Goal: Task Accomplishment & Management: Use online tool/utility

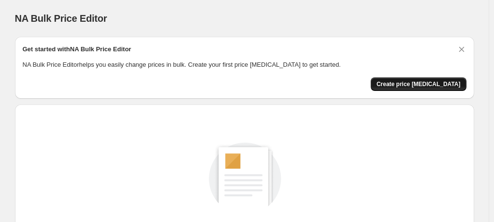
click at [419, 87] on span "Create price [MEDICAL_DATA]" at bounding box center [419, 84] width 84 height 8
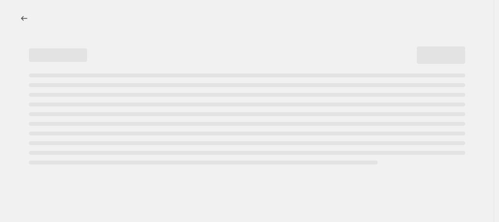
select select "percentage"
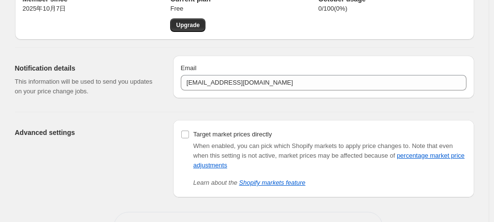
scroll to position [35, 0]
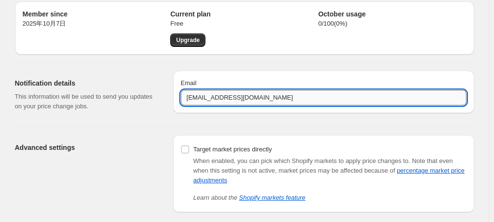
click at [233, 98] on input "lacorserjewelry@gmail.com" at bounding box center [324, 97] width 286 height 15
type input "noyhadarjewelry@gmail.com"
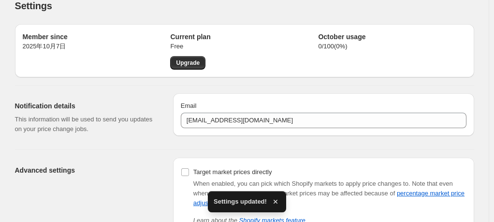
scroll to position [0, 0]
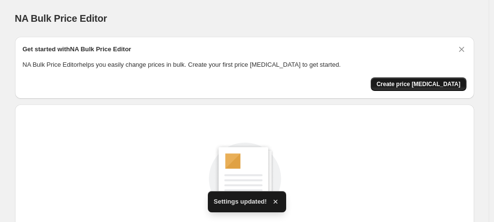
click at [442, 89] on button "Create price change job" at bounding box center [419, 84] width 96 height 14
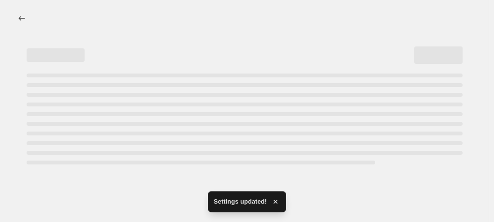
select select "percentage"
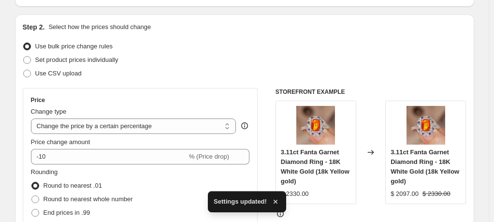
scroll to position [145, 0]
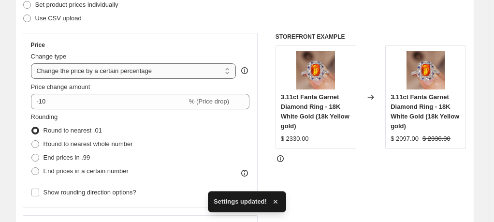
click at [108, 73] on select "Change the price to a certain amount Change the price by a certain amount Chang…" at bounding box center [133, 70] width 205 height 15
click at [108, 72] on select "Change the price to a certain amount Change the price by a certain amount Chang…" at bounding box center [133, 70] width 205 height 15
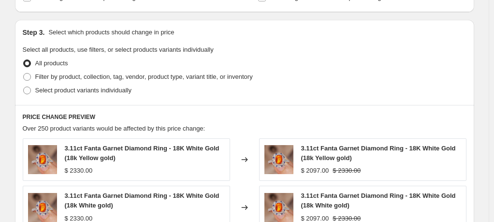
scroll to position [435, 0]
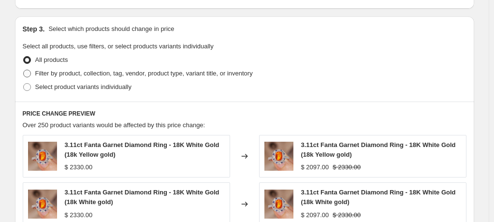
click at [74, 75] on span "Filter by product, collection, tag, vendor, product type, variant title, or inv…" at bounding box center [144, 73] width 218 height 7
click at [24, 70] on input "Filter by product, collection, tag, vendor, product type, variant title, or inv…" at bounding box center [23, 70] width 0 height 0
radio input "true"
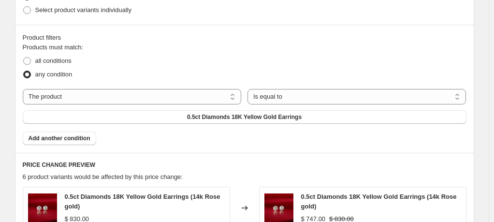
scroll to position [532, 0]
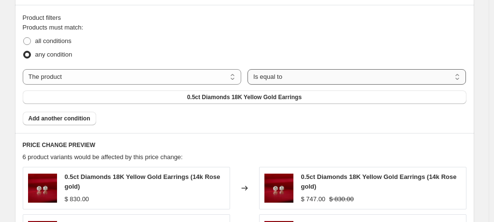
click at [248, 77] on select "Is equal to Is not equal to" at bounding box center [357, 76] width 219 height 15
click at [131, 77] on select "The product The product's collection The product's tag The product's vendor The…" at bounding box center [132, 76] width 219 height 15
click at [120, 78] on select "The product The product's collection The product's tag The product's vendor The…" at bounding box center [132, 76] width 219 height 15
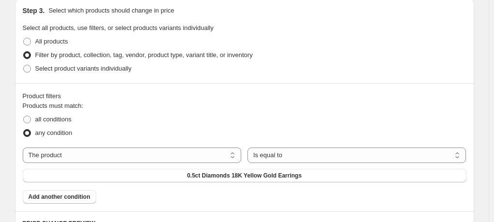
scroll to position [435, 0]
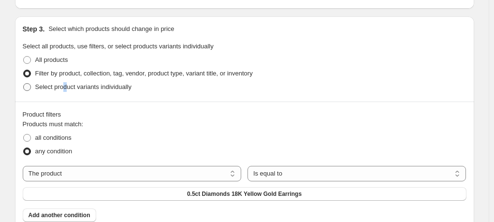
click at [67, 88] on span "Select product variants individually" at bounding box center [83, 86] width 96 height 7
click at [103, 83] on span "Select product variants individually" at bounding box center [83, 86] width 96 height 7
click at [24, 83] on input "Select product variants individually" at bounding box center [23, 83] width 0 height 0
radio input "true"
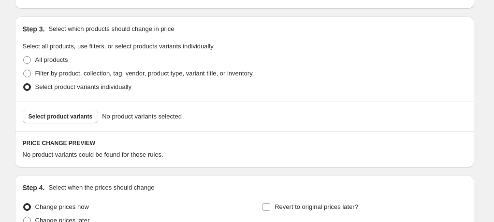
scroll to position [483, 0]
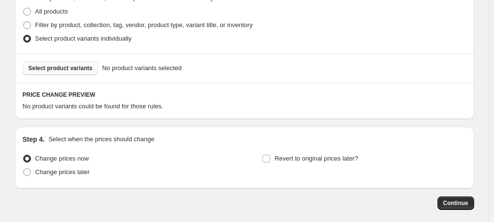
click at [86, 72] on span "Select product variants" at bounding box center [61, 68] width 64 height 8
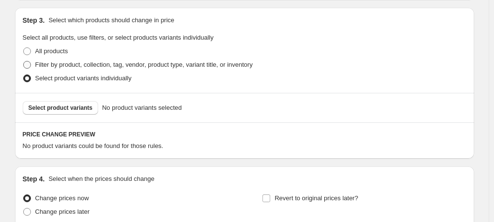
scroll to position [435, 0]
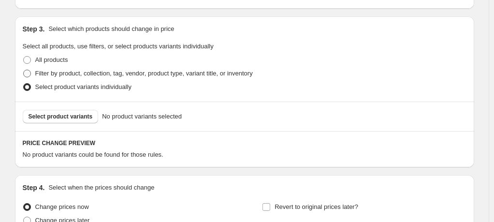
click at [56, 76] on span "Filter by product, collection, tag, vendor, product type, variant title, or inv…" at bounding box center [144, 73] width 218 height 7
click at [24, 70] on input "Filter by product, collection, tag, vendor, product type, variant title, or inv…" at bounding box center [23, 70] width 0 height 0
radio input "true"
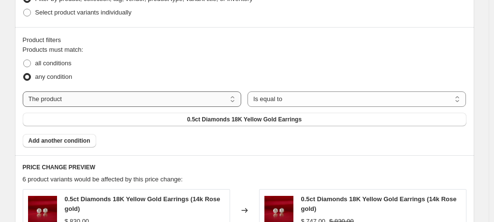
scroll to position [532, 0]
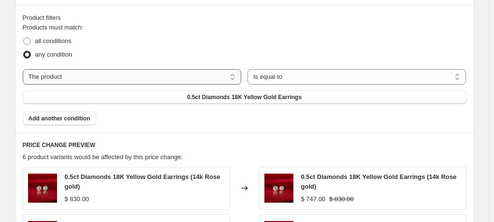
click at [81, 75] on select "The product The product's collection The product's tag The product's vendor The…" at bounding box center [132, 76] width 219 height 15
select select "collection"
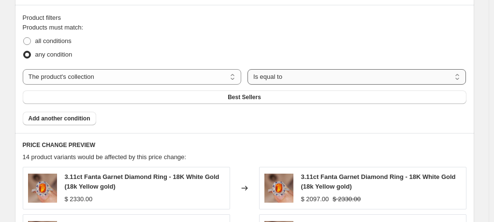
click at [248, 80] on select "Is equal to Is not equal to" at bounding box center [357, 76] width 219 height 15
click at [351, 90] on button "Best Sellers" at bounding box center [245, 97] width 444 height 14
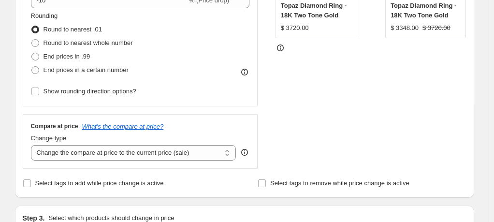
scroll to position [193, 0]
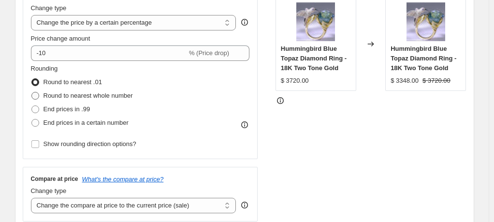
click at [98, 96] on span "Round to nearest whole number" at bounding box center [88, 95] width 89 height 7
click at [32, 92] on input "Round to nearest whole number" at bounding box center [31, 92] width 0 height 0
radio input "true"
click at [82, 110] on span "End prices in .99" at bounding box center [67, 108] width 47 height 7
click at [32, 106] on input "End prices in .99" at bounding box center [31, 105] width 0 height 0
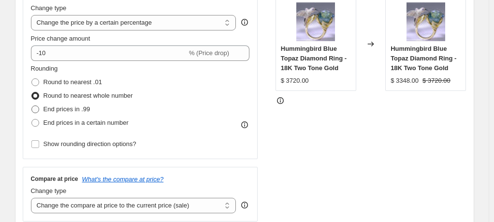
radio input "true"
click at [83, 124] on span "End prices in a certain number" at bounding box center [86, 122] width 85 height 7
click at [32, 119] on input "End prices in a certain number" at bounding box center [31, 119] width 0 height 0
radio input "true"
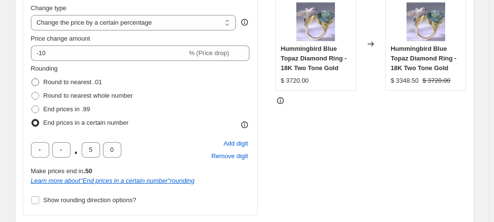
click at [80, 80] on span "Round to nearest .01" at bounding box center [73, 81] width 59 height 7
click at [32, 79] on input "Round to nearest .01" at bounding box center [31, 78] width 0 height 0
radio input "true"
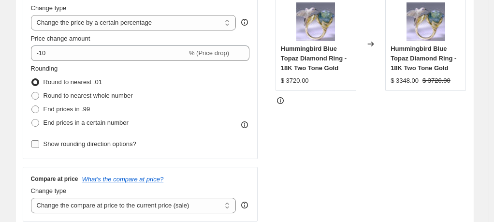
click at [88, 145] on span "Show rounding direction options?" at bounding box center [90, 143] width 93 height 7
click at [39, 145] on input "Show rounding direction options?" at bounding box center [35, 144] width 8 height 8
checkbox input "true"
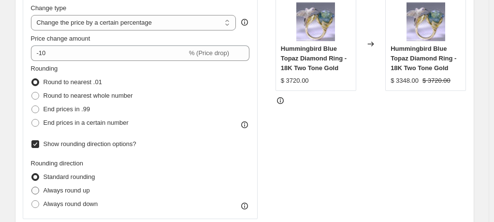
click at [55, 189] on span "Always round up" at bounding box center [67, 190] width 46 height 7
click at [32, 187] on input "Always round up" at bounding box center [31, 187] width 0 height 0
radio input "true"
click at [55, 192] on span "Always round up" at bounding box center [67, 190] width 46 height 7
click at [32, 187] on input "Always round up" at bounding box center [31, 187] width 0 height 0
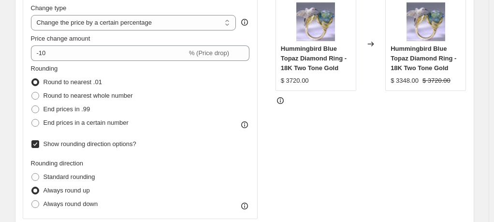
click at [61, 147] on span "Show rounding direction options?" at bounding box center [90, 143] width 93 height 7
click at [39, 147] on input "Show rounding direction options?" at bounding box center [35, 144] width 8 height 8
checkbox input "false"
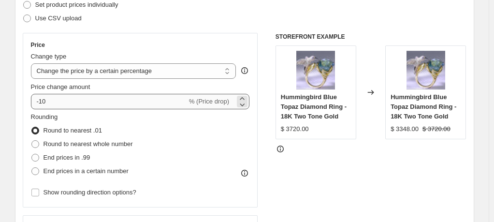
scroll to position [48, 0]
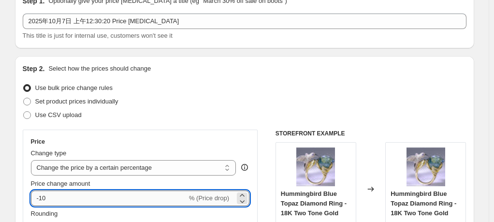
click at [75, 195] on input "-10" at bounding box center [109, 197] width 156 height 15
type input "-1"
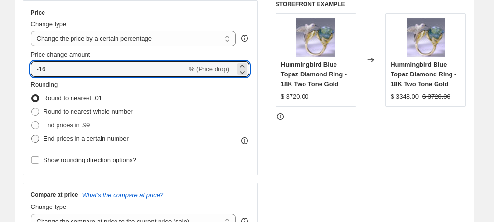
scroll to position [192, 0]
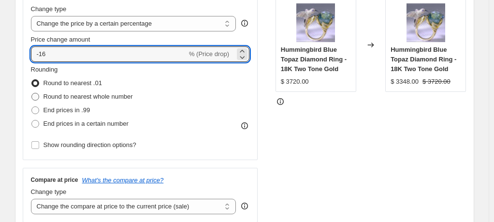
type input "-16"
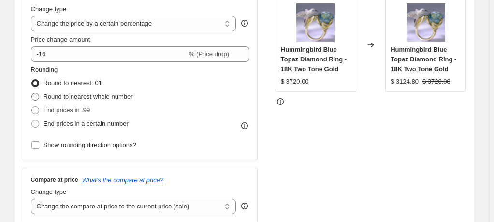
click at [89, 98] on span "Round to nearest whole number" at bounding box center [88, 96] width 89 height 7
click at [32, 93] on input "Round to nearest whole number" at bounding box center [31, 93] width 0 height 0
radio input "true"
click at [84, 85] on span "Round to nearest .01" at bounding box center [73, 82] width 59 height 7
click at [32, 80] on input "Round to nearest .01" at bounding box center [31, 79] width 0 height 0
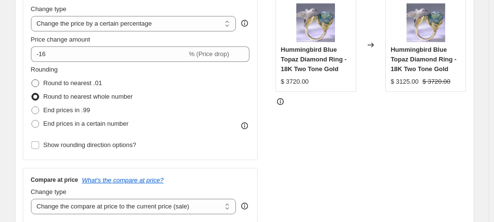
radio input "true"
click at [79, 108] on span "End prices in .99" at bounding box center [67, 109] width 47 height 7
click at [32, 107] on input "End prices in .99" at bounding box center [31, 106] width 0 height 0
radio input "true"
click at [79, 86] on span "Round to nearest .01" at bounding box center [73, 82] width 59 height 7
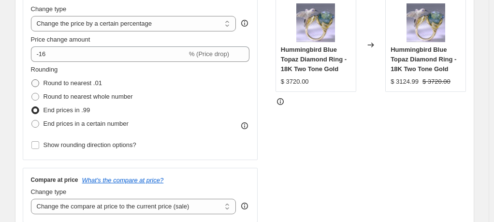
click at [32, 80] on input "Round to nearest .01" at bounding box center [31, 79] width 0 height 0
radio input "true"
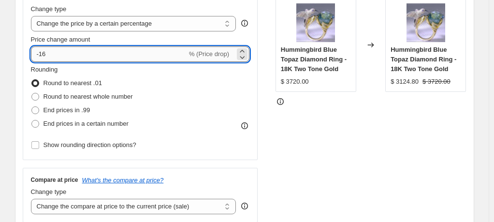
click at [74, 58] on input "-16" at bounding box center [109, 53] width 156 height 15
type input "-1"
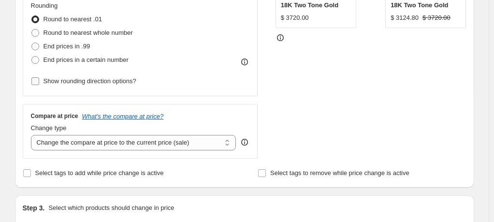
scroll to position [241, 0]
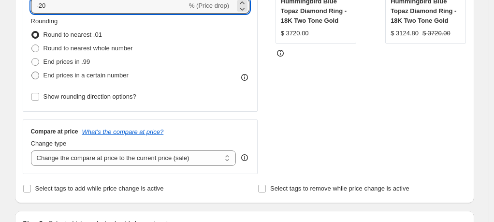
type input "-20"
click at [69, 74] on span "End prices in a certain number" at bounding box center [86, 75] width 85 height 7
click at [32, 72] on input "End prices in a certain number" at bounding box center [31, 72] width 0 height 0
radio input "true"
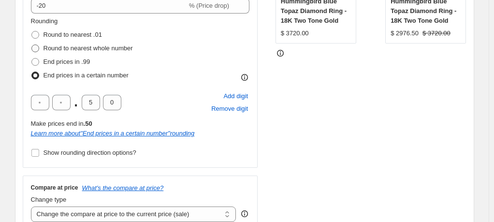
click at [64, 48] on span "Round to nearest whole number" at bounding box center [88, 47] width 89 height 7
click at [32, 45] on input "Round to nearest whole number" at bounding box center [31, 44] width 0 height 0
radio input "true"
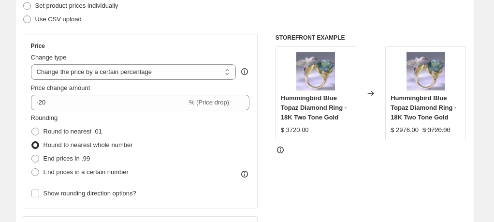
scroll to position [192, 0]
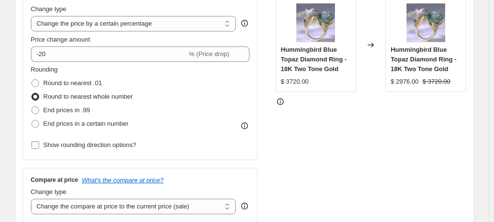
click at [73, 148] on span "Show rounding direction options?" at bounding box center [90, 144] width 93 height 7
click at [39, 148] on input "Show rounding direction options?" at bounding box center [35, 145] width 8 height 8
checkbox input "true"
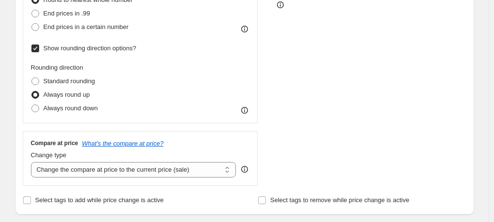
scroll to position [337, 0]
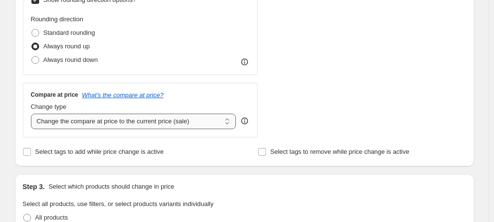
click at [112, 121] on select "Change the compare at price to the current price (sale) Change the compare at p…" at bounding box center [133, 121] width 205 height 15
click at [108, 123] on select "Change the compare at price to the current price (sale) Change the compare at p…" at bounding box center [133, 121] width 205 height 15
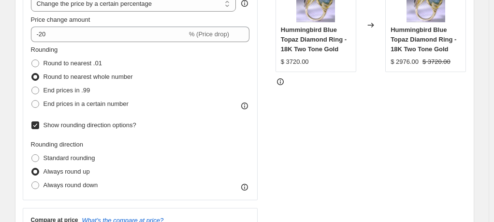
scroll to position [192, 0]
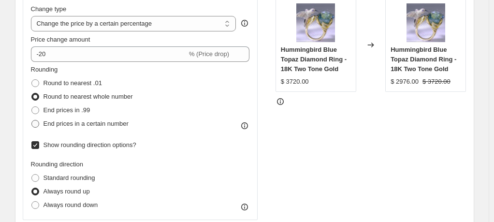
click at [66, 127] on span "End prices in a certain number" at bounding box center [86, 123] width 85 height 7
click at [32, 120] on input "End prices in a certain number" at bounding box center [31, 120] width 0 height 0
radio input "true"
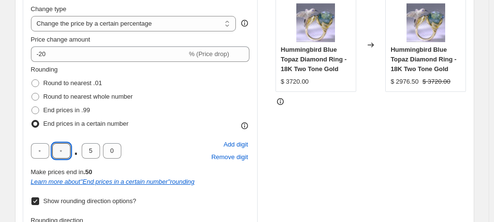
drag, startPoint x: 62, startPoint y: 150, endPoint x: 79, endPoint y: 153, distance: 17.6
click at [79, 153] on div ". 5 0" at bounding box center [76, 150] width 90 height 15
click at [44, 148] on input "text" at bounding box center [40, 150] width 18 height 15
type input "0"
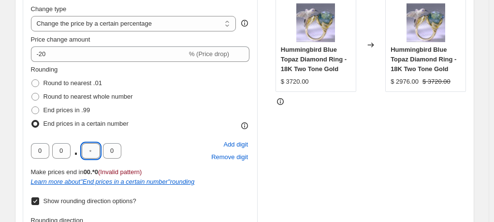
type input "0"
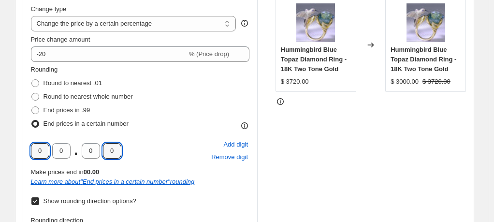
drag, startPoint x: 39, startPoint y: 148, endPoint x: 80, endPoint y: 148, distance: 41.1
click at [80, 148] on div "0 0 . 0 0" at bounding box center [76, 150] width 90 height 15
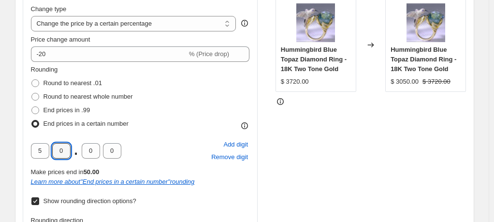
click at [335, 141] on div "STOREFRONT EXAMPLE Hummingbird Blue Topaz Diamond Ring - 18K Two Tone Gold $ 37…" at bounding box center [371, 161] width 191 height 353
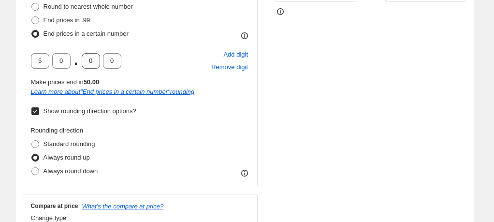
scroll to position [241, 0]
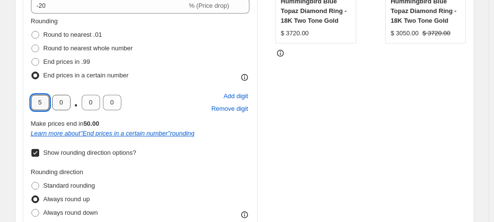
drag, startPoint x: 40, startPoint y: 102, endPoint x: 57, endPoint y: 101, distance: 17.4
click at [55, 102] on div "5 0 . 0 0" at bounding box center [76, 102] width 90 height 15
click at [337, 116] on div "STOREFRONT EXAMPLE Hummingbird Blue Topaz Diamond Ring - 18K Two Tone Gold $ 37…" at bounding box center [371, 113] width 191 height 353
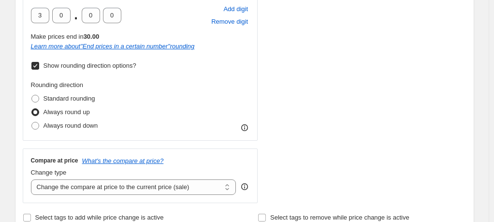
scroll to position [192, 0]
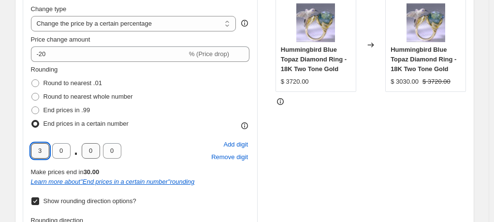
drag, startPoint x: 40, startPoint y: 154, endPoint x: 89, endPoint y: 149, distance: 49.0
click at [76, 153] on div "3 0 . 0 0" at bounding box center [76, 150] width 90 height 15
type input "2"
click at [368, 156] on div "STOREFRONT EXAMPLE Hummingbird Blue Topaz Diamond Ring - 18K Two Tone Gold $ 37…" at bounding box center [371, 161] width 191 height 353
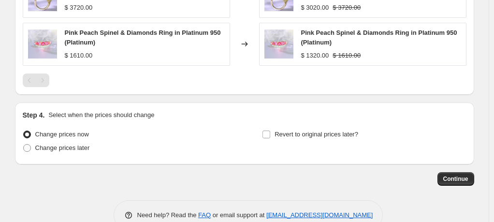
scroll to position [840, 0]
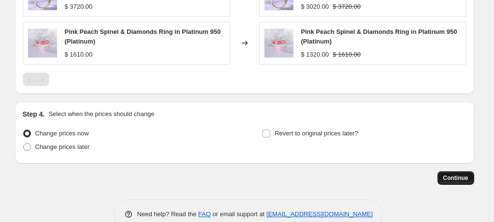
click at [460, 174] on span "Continue" at bounding box center [455, 178] width 25 height 8
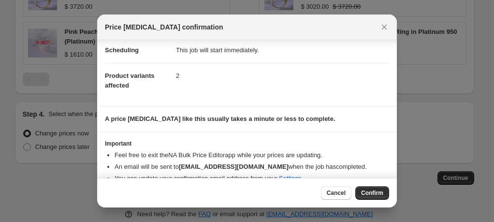
scroll to position [95, 0]
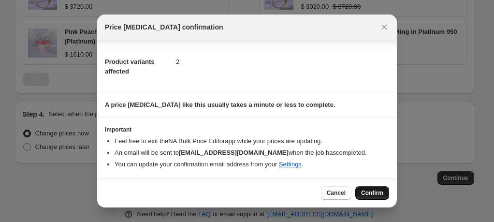
click at [365, 189] on button "Confirm" at bounding box center [372, 193] width 34 height 14
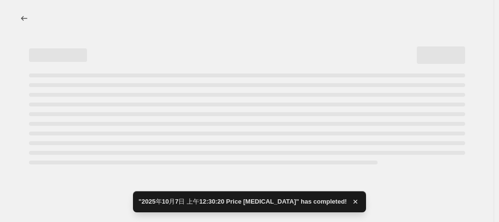
select select "percentage"
select select "collection"
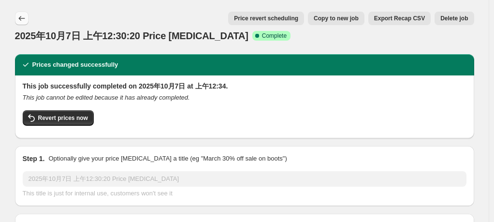
click at [19, 17] on icon "Price change jobs" at bounding box center [22, 19] width 10 height 10
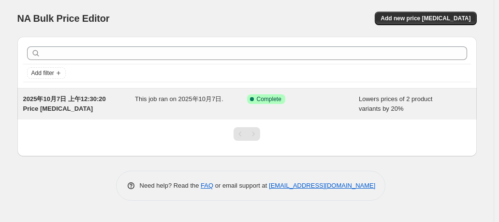
click at [353, 112] on div "Success Complete Complete" at bounding box center [303, 103] width 112 height 19
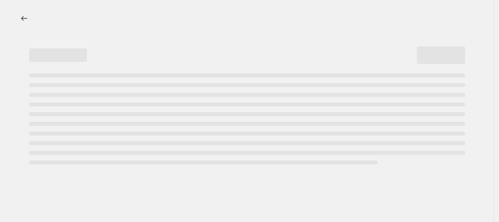
select select "percentage"
select select "collection"
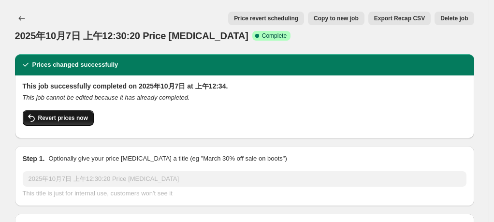
click at [83, 118] on span "Revert prices now" at bounding box center [63, 118] width 50 height 8
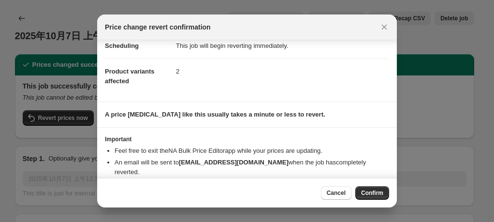
scroll to position [45, 0]
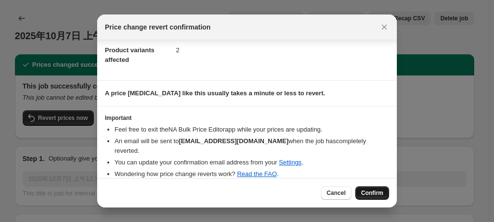
click at [366, 193] on span "Confirm" at bounding box center [372, 193] width 22 height 8
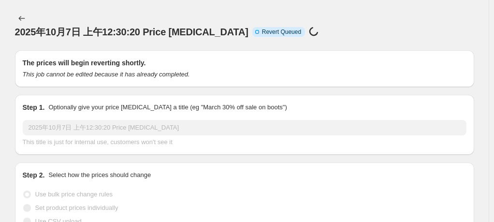
select select "percentage"
select select "collection"
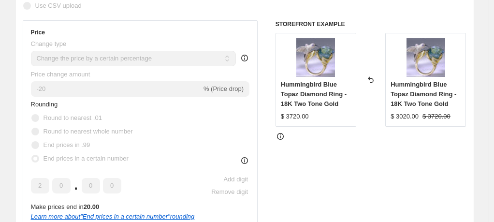
scroll to position [0, 0]
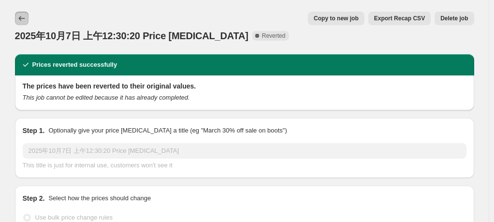
click at [21, 17] on icon "Price change jobs" at bounding box center [22, 19] width 10 height 10
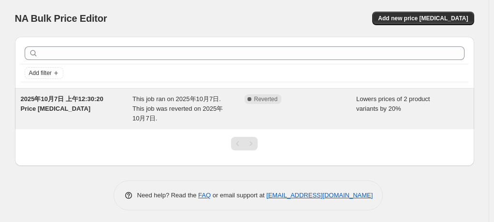
click at [212, 107] on span "This job ran on 2025年10月7日. This job was reverted on 2025年10月7日." at bounding box center [177, 108] width 90 height 27
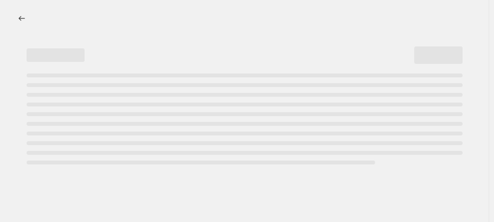
select select "percentage"
select select "collection"
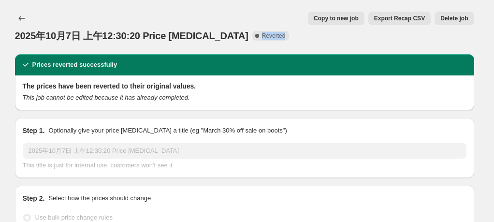
drag, startPoint x: 233, startPoint y: 35, endPoint x: 259, endPoint y: 37, distance: 25.7
click at [259, 37] on span "Complete Reverted" at bounding box center [270, 36] width 37 height 10
copy span "Reverted"
click at [260, 7] on div "2025年10月7日 上午12:30:20 Price change job. This page is ready 2025年10月7日 上午12:30:2…" at bounding box center [244, 27] width 459 height 54
click at [342, 20] on span "Copy to new job" at bounding box center [336, 19] width 45 height 8
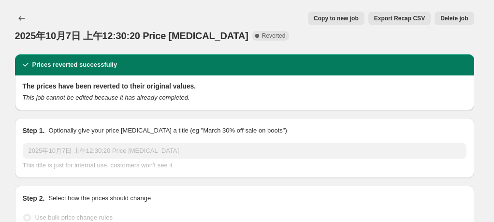
select select "percentage"
select select "collection"
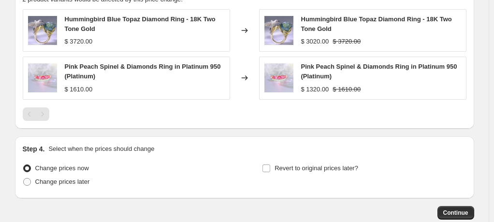
scroll to position [780, 0]
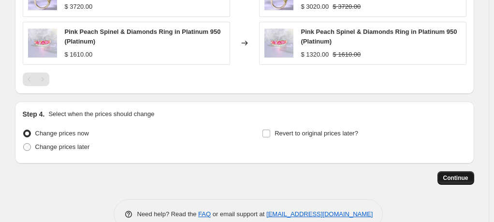
click at [469, 174] on span "Continue" at bounding box center [455, 178] width 25 height 8
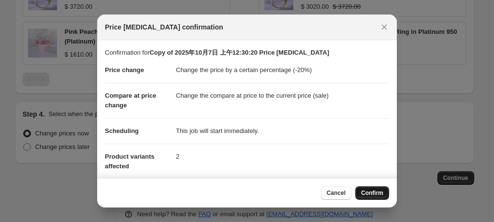
click at [362, 190] on button "Confirm" at bounding box center [372, 193] width 34 height 14
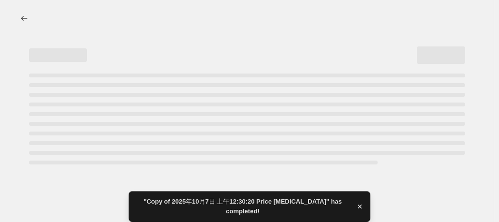
select select "percentage"
select select "collection"
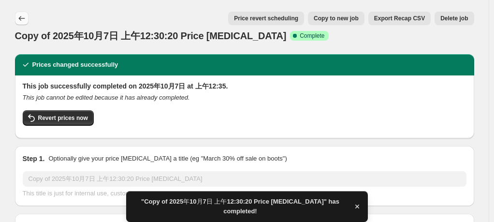
click at [22, 22] on icon "Price change jobs" at bounding box center [22, 19] width 10 height 10
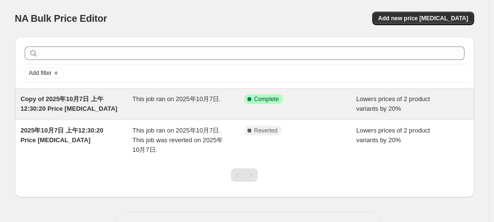
click at [133, 103] on div "Copy of 2025年10月7日 上午12:30:20 Price [MEDICAL_DATA]" at bounding box center [77, 103] width 112 height 19
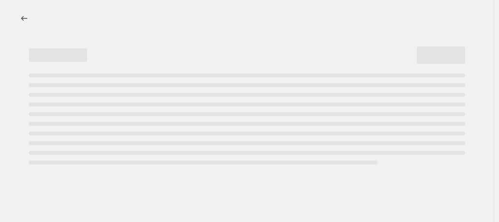
select select "percentage"
select select "collection"
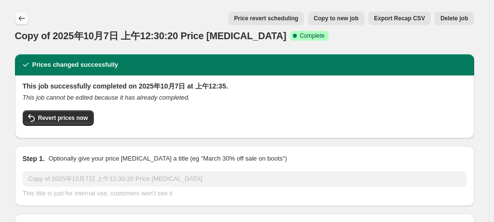
click at [29, 21] on button "Price change jobs" at bounding box center [22, 19] width 14 height 14
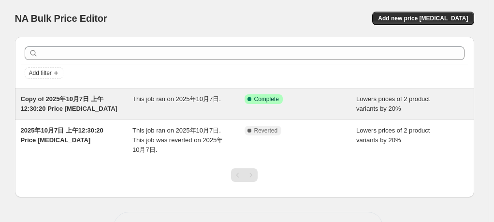
click at [232, 95] on div "This job ran on 2025年10月7日." at bounding box center [188, 103] width 112 height 19
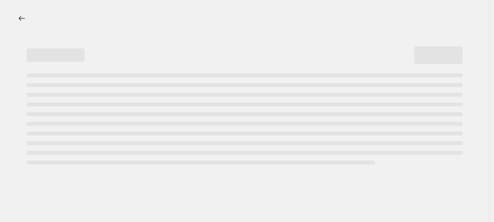
select select "percentage"
select select "collection"
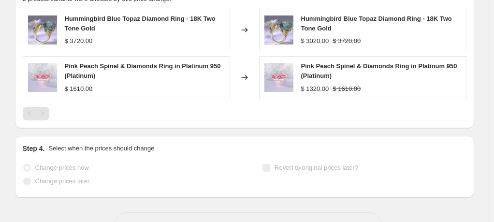
scroll to position [868, 0]
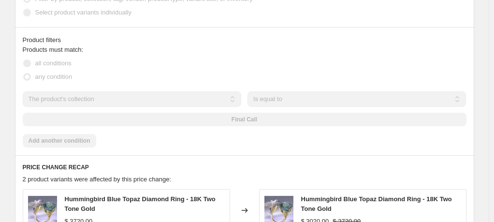
scroll to position [627, 0]
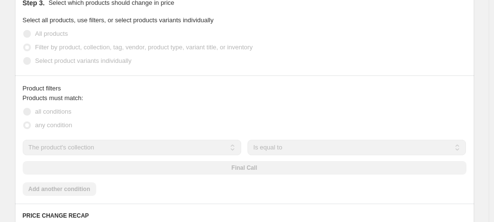
click at [184, 101] on fieldset "Products must match: all conditions any condition" at bounding box center [245, 112] width 444 height 39
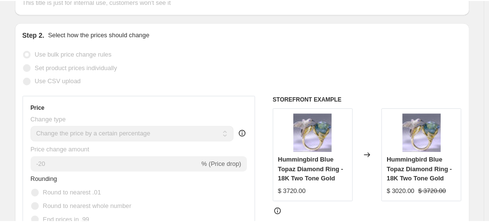
scroll to position [46, 0]
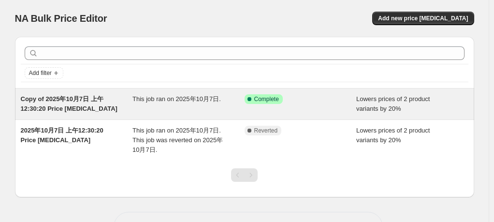
click at [312, 109] on div "Success Complete Complete" at bounding box center [301, 103] width 112 height 19
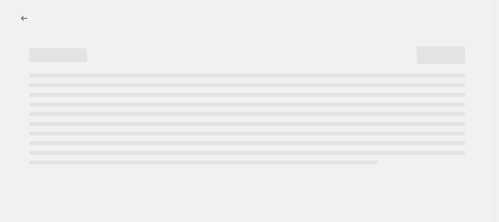
select select "percentage"
select select "collection"
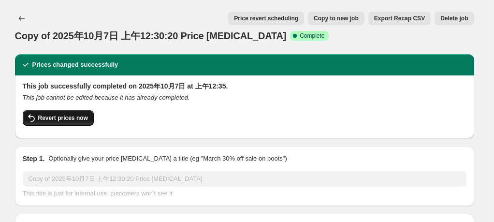
click at [49, 122] on button "Revert prices now" at bounding box center [58, 117] width 71 height 15
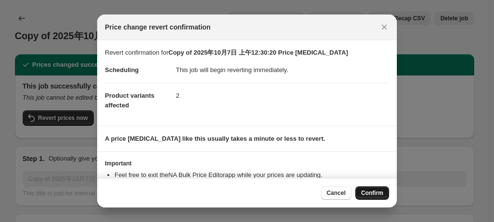
click at [365, 193] on span "Confirm" at bounding box center [372, 193] width 22 height 8
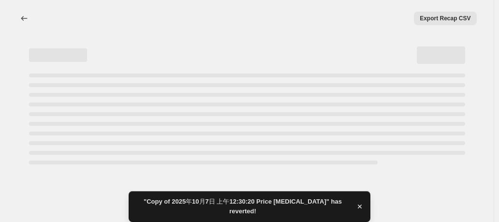
select select "percentage"
select select "collection"
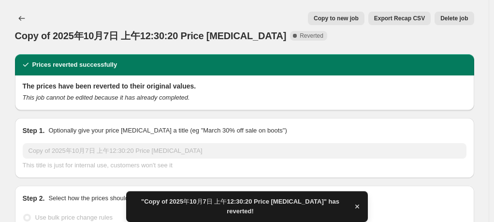
click at [333, 19] on span "Copy to new job" at bounding box center [336, 19] width 45 height 8
select select "percentage"
select select "collection"
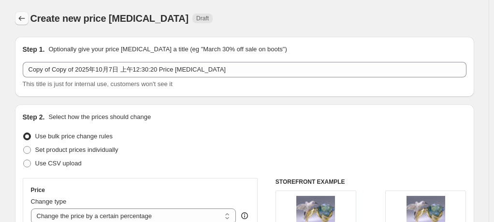
click at [23, 20] on icon "Price change jobs" at bounding box center [22, 19] width 10 height 10
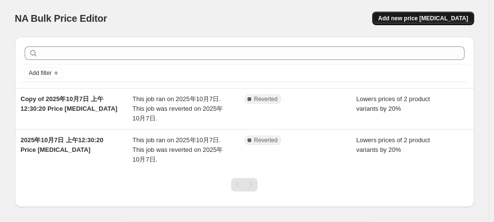
click at [426, 22] on span "Add new price [MEDICAL_DATA]" at bounding box center [423, 19] width 90 height 8
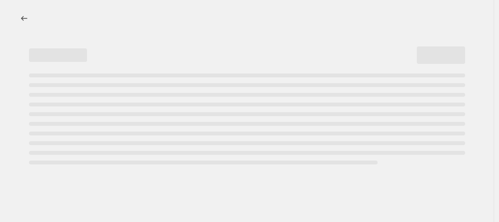
select select "percentage"
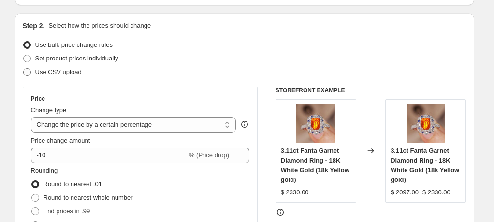
scroll to position [145, 0]
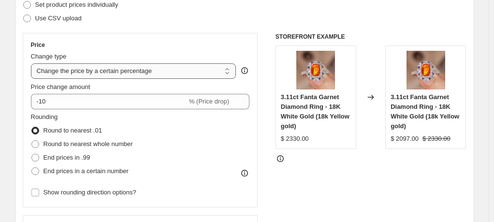
click at [78, 73] on select "Change the price to a certain amount Change the price by a certain amount Chang…" at bounding box center [133, 70] width 205 height 15
click at [79, 73] on select "Change the price to a certain amount Change the price by a certain amount Chang…" at bounding box center [133, 70] width 205 height 15
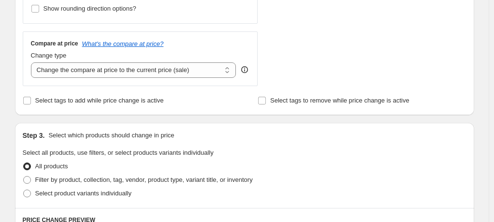
scroll to position [338, 0]
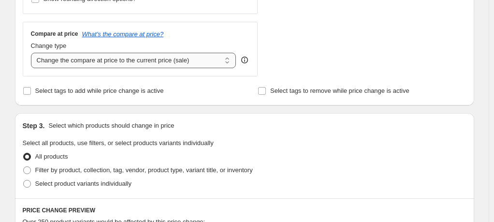
click at [81, 64] on select "Change the compare at price to the current price (sale) Change the compare at p…" at bounding box center [133, 60] width 205 height 15
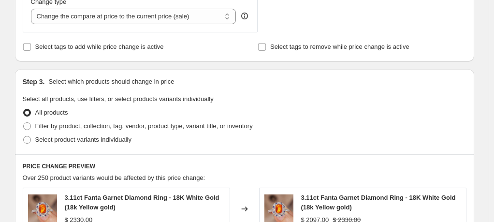
scroll to position [435, 0]
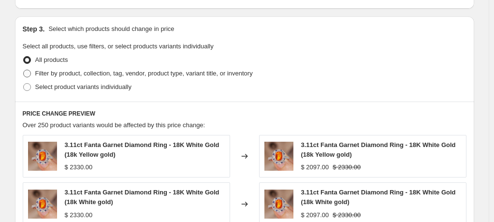
click at [64, 76] on span "Filter by product, collection, tag, vendor, product type, variant title, or inv…" at bounding box center [144, 73] width 218 height 7
click at [24, 70] on input "Filter by product, collection, tag, vendor, product type, variant title, or inv…" at bounding box center [23, 70] width 0 height 0
radio input "true"
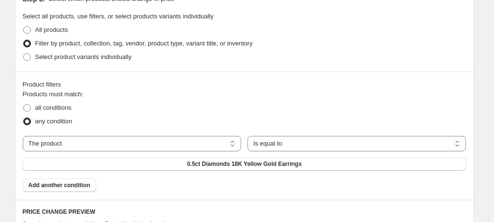
scroll to position [532, 0]
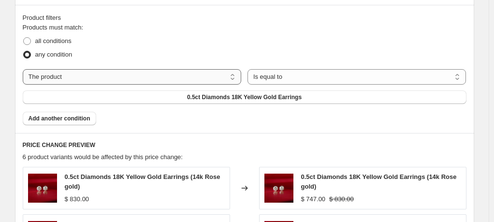
click at [68, 83] on select "The product The product's collection The product's tag The product's vendor The…" at bounding box center [132, 76] width 219 height 15
select select "collection"
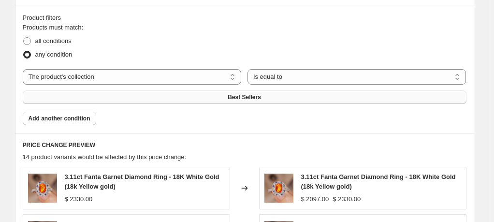
click at [362, 90] on button "Best Sellers" at bounding box center [245, 97] width 444 height 14
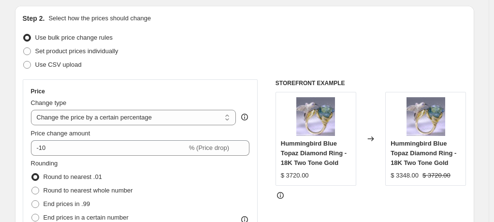
scroll to position [145, 0]
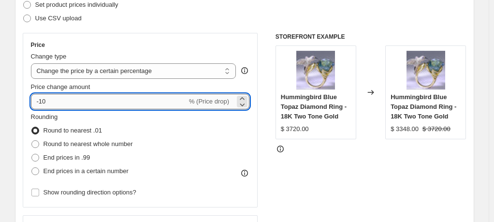
click at [88, 96] on input "-10" at bounding box center [109, 101] width 156 height 15
drag, startPoint x: 64, startPoint y: 103, endPoint x: -24, endPoint y: 98, distance: 88.1
type input "20"
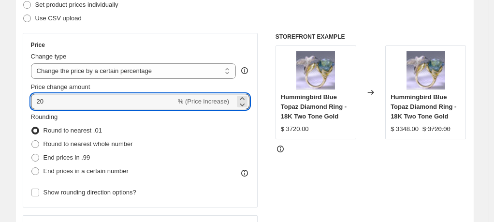
click at [297, 157] on div "STOREFRONT EXAMPLE Hummingbird Blue Topaz Diamond Ring - 18K Two Tone Gold $ 37…" at bounding box center [371, 151] width 191 height 237
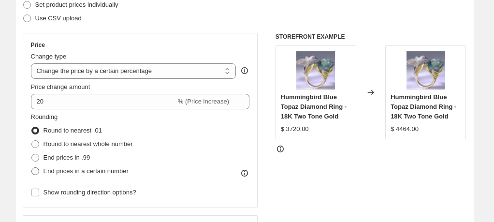
click at [86, 168] on span "End prices in a certain number" at bounding box center [86, 170] width 85 height 7
click at [32, 168] on input "End prices in a certain number" at bounding box center [31, 167] width 0 height 0
radio input "true"
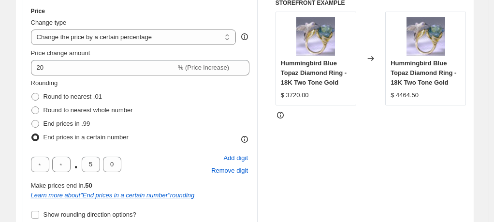
scroll to position [193, 0]
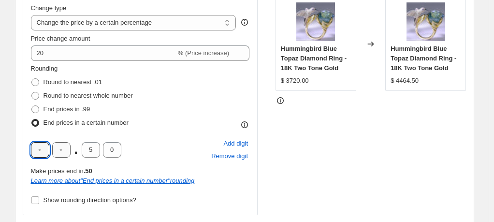
drag, startPoint x: 38, startPoint y: 148, endPoint x: 59, endPoint y: 148, distance: 20.3
click at [59, 148] on div ". 5 0" at bounding box center [76, 149] width 90 height 15
type input "2"
type input "0"
drag, startPoint x: 89, startPoint y: 146, endPoint x: 116, endPoint y: 148, distance: 26.7
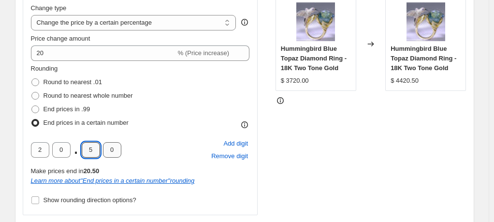
click at [116, 148] on div "2 0 . 5 0" at bounding box center [76, 149] width 90 height 15
type input "0"
click at [305, 151] on div "STOREFRONT EXAMPLE Hummingbird Blue Topaz Diamond Ring - 18K Two Tone Gold $ 37…" at bounding box center [371, 131] width 191 height 293
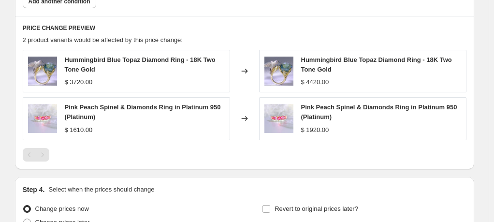
scroll to position [780, 0]
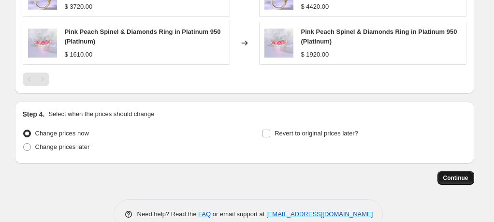
click at [466, 171] on button "Continue" at bounding box center [456, 178] width 37 height 14
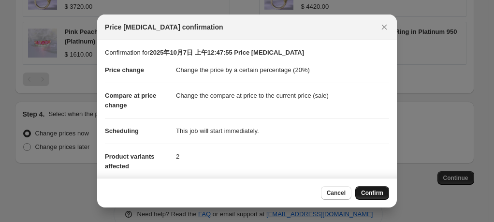
click at [383, 193] on button "Confirm" at bounding box center [372, 193] width 34 height 14
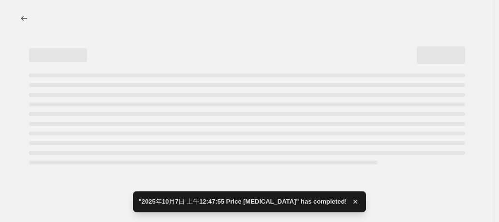
select select "percentage"
select select "collection"
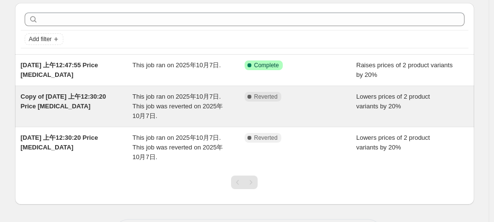
scroll to position [48, 0]
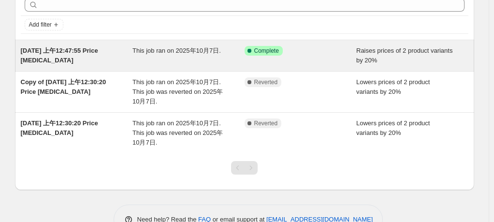
click at [209, 50] on span "This job ran on 2025年10月7日." at bounding box center [176, 50] width 88 height 7
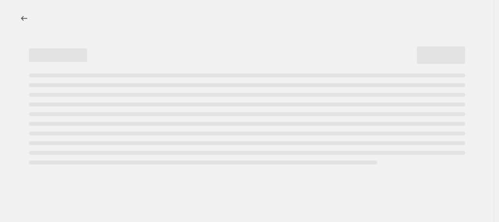
select select "percentage"
select select "collection"
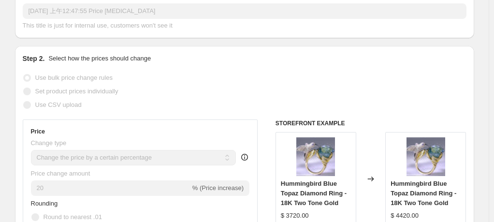
scroll to position [95, 0]
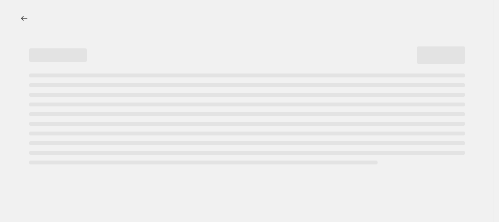
select select "percentage"
select select "collection"
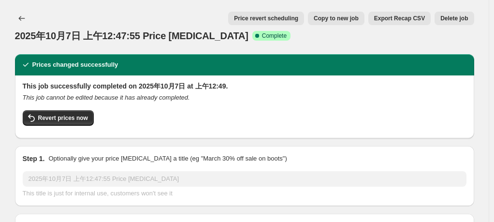
click at [469, 13] on button "Delete job" at bounding box center [454, 19] width 39 height 14
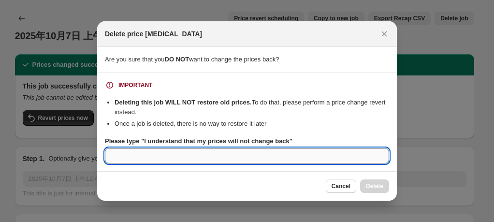
click at [206, 158] on input "Please type "I understand that my prices will not change back"" at bounding box center [247, 155] width 284 height 15
click at [338, 188] on span "Cancel" at bounding box center [341, 186] width 19 height 8
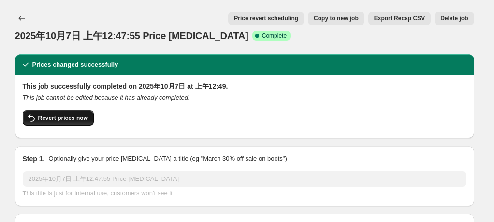
click at [69, 121] on span "Revert prices now" at bounding box center [63, 118] width 50 height 8
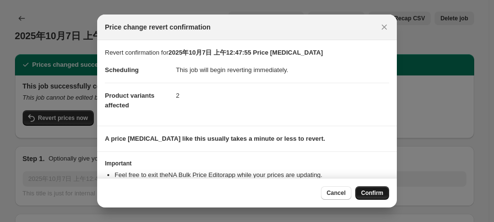
click at [364, 190] on span "Confirm" at bounding box center [372, 193] width 22 height 8
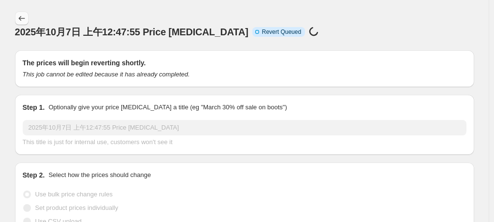
click at [26, 16] on icon "Price change jobs" at bounding box center [22, 19] width 10 height 10
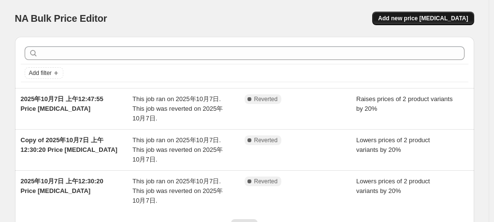
click at [427, 19] on span "Add new price [MEDICAL_DATA]" at bounding box center [423, 19] width 90 height 8
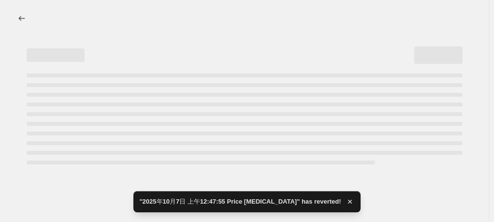
select select "percentage"
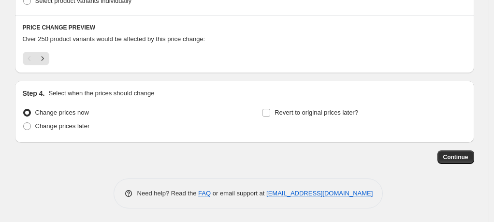
scroll to position [376, 0]
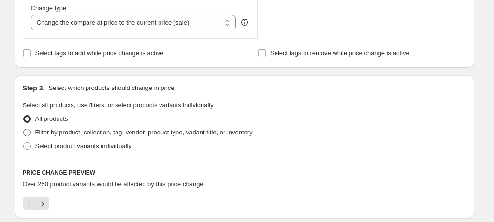
click at [69, 136] on span "Filter by product, collection, tag, vendor, product type, variant title, or inv…" at bounding box center [144, 132] width 218 height 7
click at [24, 129] on input "Filter by product, collection, tag, vendor, product type, variant title, or inv…" at bounding box center [23, 129] width 0 height 0
radio input "true"
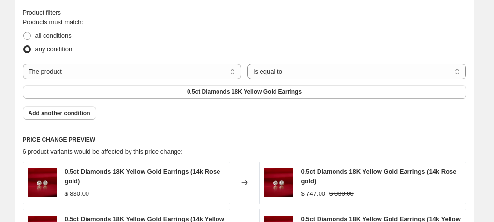
scroll to position [570, 0]
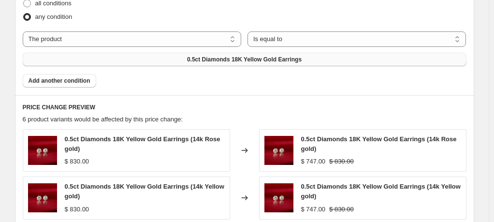
click at [302, 56] on span "0.5ct Diamonds 18K Yellow Gold Earrings" at bounding box center [244, 60] width 115 height 8
click at [56, 36] on select "The product The product's collection The product's tag The product's vendor The…" at bounding box center [132, 38] width 219 height 15
select select "collection"
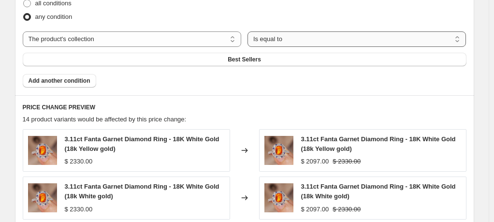
click at [248, 40] on select "Is equal to Is not equal to" at bounding box center [357, 38] width 219 height 15
click at [368, 53] on button "Best Sellers" at bounding box center [245, 60] width 444 height 14
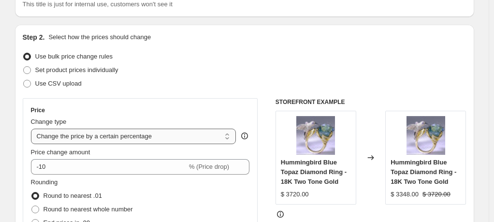
scroll to position [134, 0]
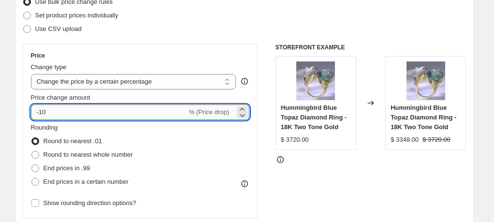
click at [71, 115] on input "-10" at bounding box center [109, 111] width 156 height 15
type input "-1"
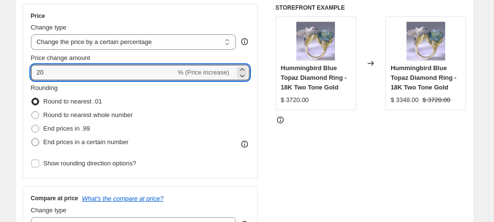
scroll to position [183, 0]
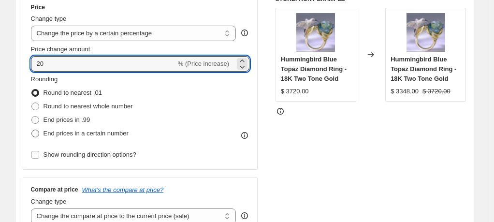
type input "20"
click at [77, 134] on span "End prices in a certain number" at bounding box center [86, 133] width 85 height 7
click at [32, 130] on input "End prices in a certain number" at bounding box center [31, 130] width 0 height 0
radio input "true"
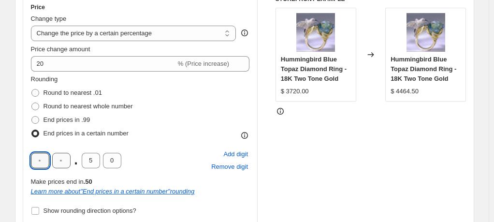
drag, startPoint x: 44, startPoint y: 159, endPoint x: 57, endPoint y: 157, distance: 13.6
click at [44, 159] on input "text" at bounding box center [40, 160] width 18 height 15
type input "2"
type input "0"
drag, startPoint x: 88, startPoint y: 156, endPoint x: 126, endPoint y: 157, distance: 38.2
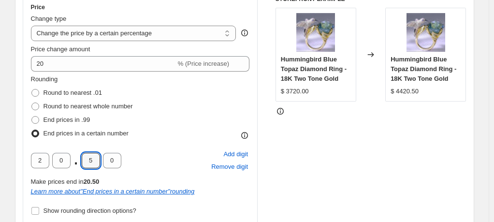
click at [121, 157] on div "2 0 . 5 0" at bounding box center [76, 160] width 90 height 15
type input "0"
click at [337, 168] on div "STOREFRONT EXAMPLE Hummingbird Blue Topaz Diamond Ring - 18K Two Tone Gold $ 37…" at bounding box center [371, 141] width 191 height 293
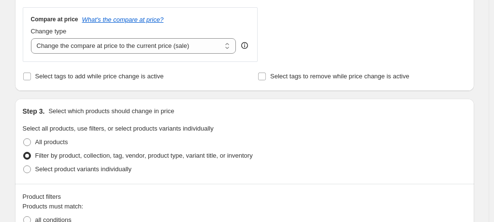
scroll to position [425, 0]
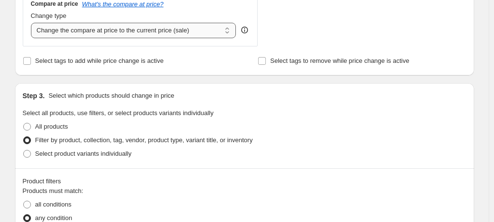
click at [140, 31] on select "Change the compare at price to the current price (sale) Change the compare at p…" at bounding box center [133, 30] width 205 height 15
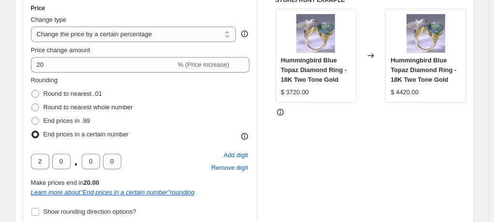
scroll to position [0, 0]
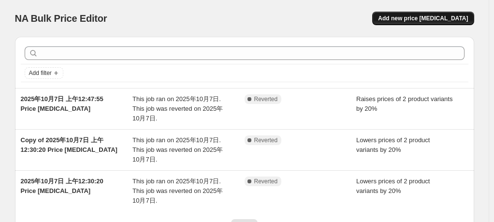
click at [405, 18] on span "Add new price [MEDICAL_DATA]" at bounding box center [423, 19] width 90 height 8
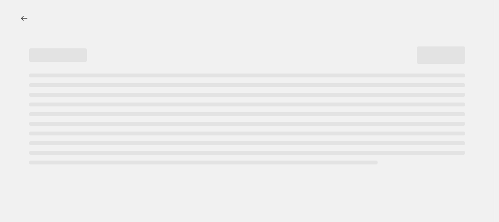
select select "percentage"
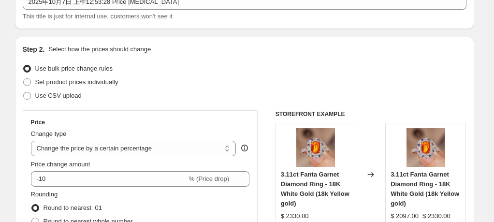
scroll to position [145, 0]
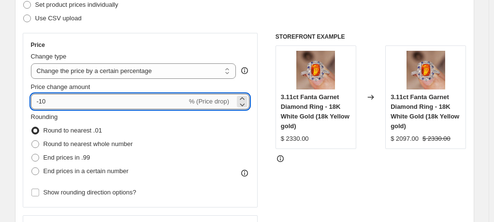
click at [95, 101] on input "-10" at bounding box center [109, 101] width 156 height 15
click at [95, 99] on input "-10" at bounding box center [109, 101] width 156 height 15
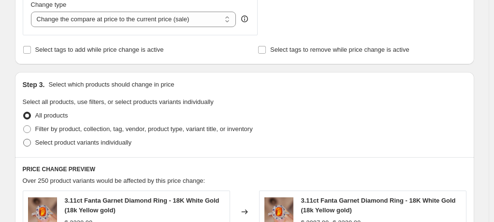
scroll to position [435, 0]
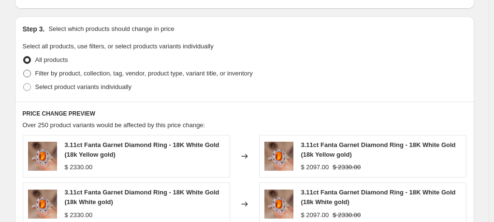
type input "-12"
click at [71, 76] on span "Filter by product, collection, tag, vendor, product type, variant title, or inv…" at bounding box center [144, 73] width 218 height 7
click at [24, 70] on input "Filter by product, collection, tag, vendor, product type, variant title, or inv…" at bounding box center [23, 70] width 0 height 0
radio input "true"
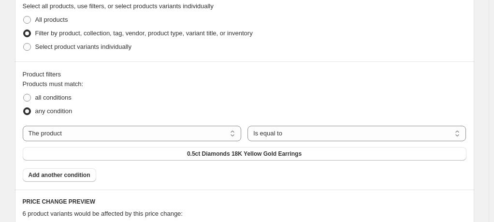
scroll to position [532, 0]
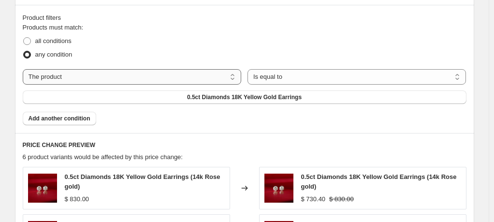
click at [121, 78] on select "The product The product's collection The product's tag The product's vendor The…" at bounding box center [132, 76] width 219 height 15
select select "collection"
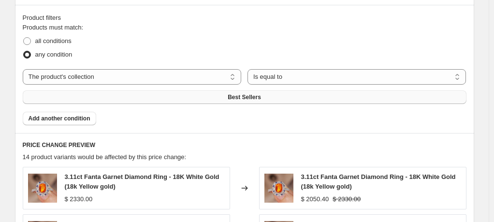
drag, startPoint x: 379, startPoint y: 81, endPoint x: 385, endPoint y: 78, distance: 6.7
click at [261, 93] on span "Best Sellers" at bounding box center [244, 97] width 33 height 8
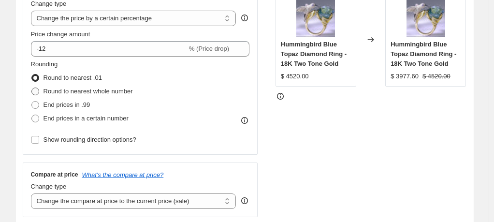
scroll to position [193, 0]
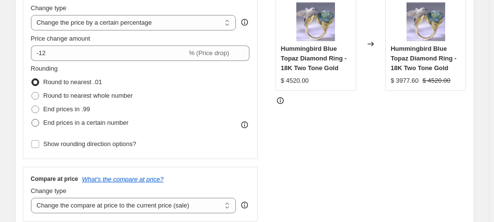
click at [83, 124] on span "End prices in a certain number" at bounding box center [86, 122] width 85 height 7
click at [32, 119] on input "End prices in a certain number" at bounding box center [31, 119] width 0 height 0
radio input "true"
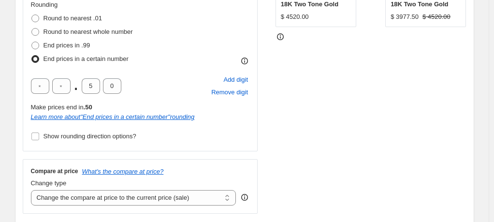
scroll to position [290, 0]
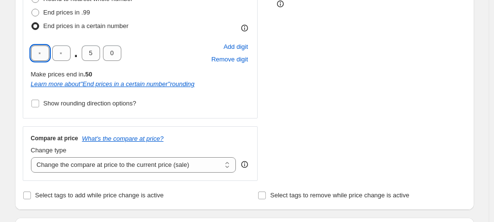
click at [46, 55] on input "text" at bounding box center [40, 52] width 18 height 15
click at [46, 57] on input "text" at bounding box center [40, 52] width 18 height 15
type input "2"
type input "0"
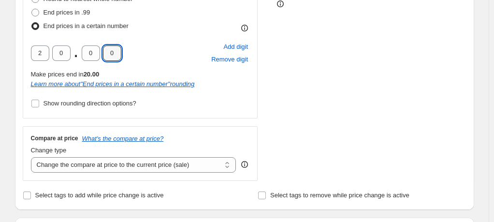
click at [396, 109] on div "STOREFRONT EXAMPLE Hummingbird Blue Topaz Diamond Ring - 18K Two Tone Gold $ 45…" at bounding box center [371, 34] width 191 height 293
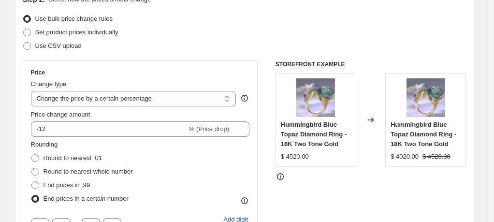
scroll to position [145, 0]
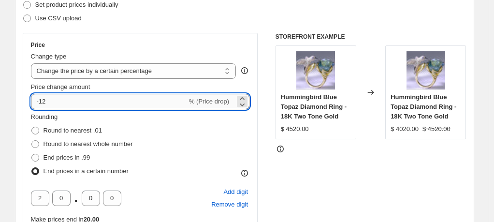
click at [88, 103] on input "-12" at bounding box center [109, 101] width 156 height 15
click at [88, 104] on input "-12" at bounding box center [109, 101] width 156 height 15
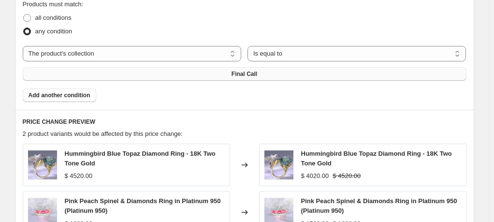
scroll to position [629, 0]
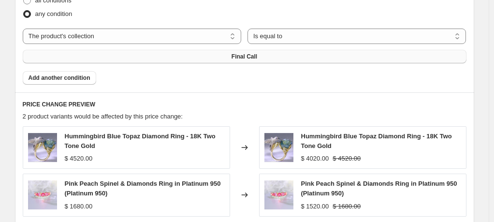
click at [239, 101] on h6 "PRICE CHANGE PREVIEW" at bounding box center [245, 105] width 444 height 8
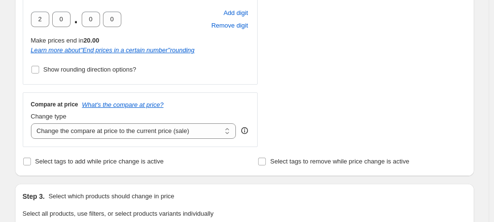
scroll to position [193, 0]
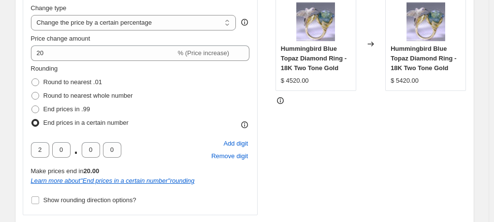
click at [31, 49] on div "Price Change type Change the price to a certain amount Change the price by a ce…" at bounding box center [140, 100] width 235 height 231
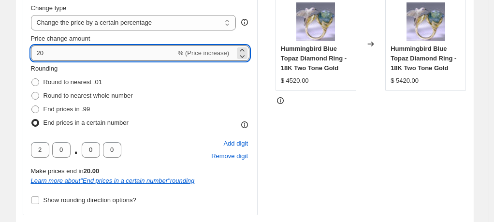
click at [39, 52] on input "20" at bounding box center [103, 52] width 145 height 15
click at [386, 160] on div "STOREFRONT EXAMPLE Hummingbird Blue Topaz Diamond Ring - 18K Two Tone Gold $ 45…" at bounding box center [371, 131] width 191 height 293
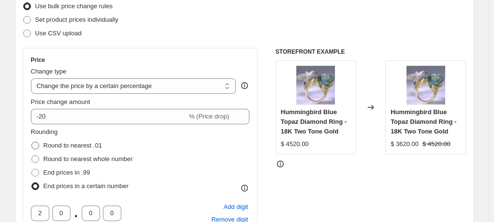
scroll to position [145, 0]
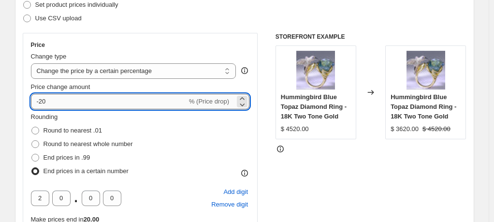
click at [76, 104] on input "-20" at bounding box center [109, 101] width 156 height 15
type input "-2"
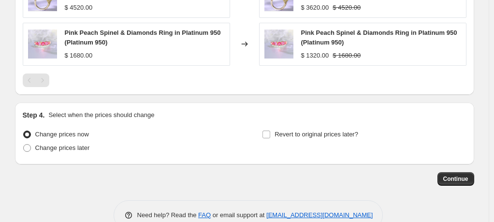
scroll to position [780, 0]
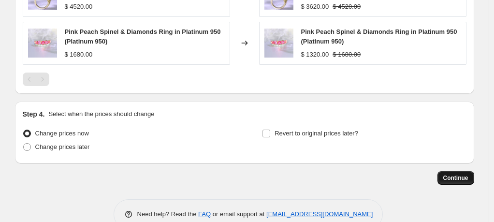
type input "-10"
click at [459, 174] on span "Continue" at bounding box center [455, 178] width 25 height 8
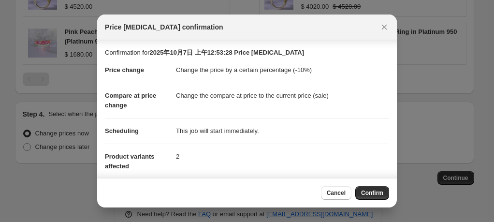
scroll to position [95, 0]
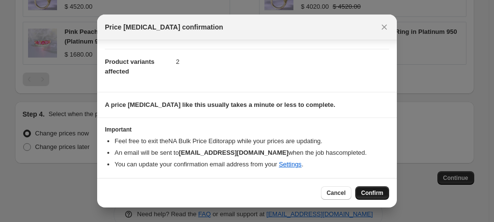
click at [367, 191] on span "Confirm" at bounding box center [372, 193] width 22 height 8
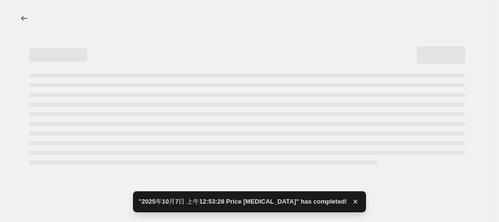
select select "percentage"
select select "collection"
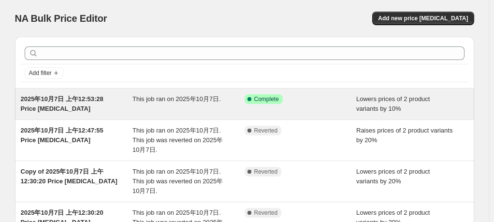
click at [215, 104] on div "This job ran on 2025年10月7日." at bounding box center [188, 103] width 112 height 19
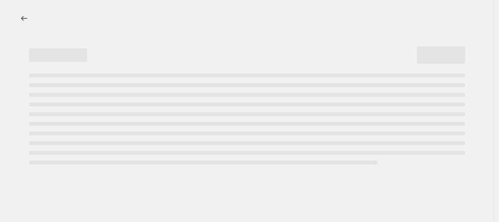
select select "percentage"
select select "collection"
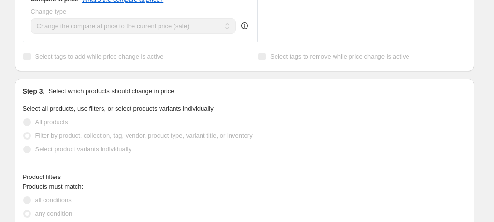
scroll to position [435, 0]
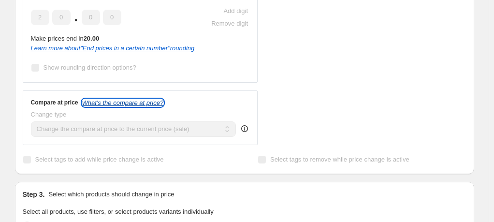
click at [124, 103] on icon "What's the compare at price?" at bounding box center [123, 102] width 82 height 7
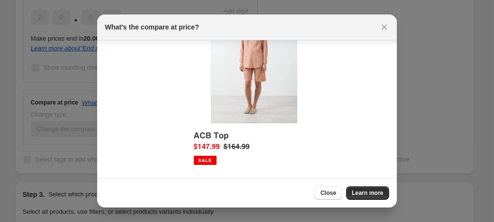
scroll to position [72, 0]
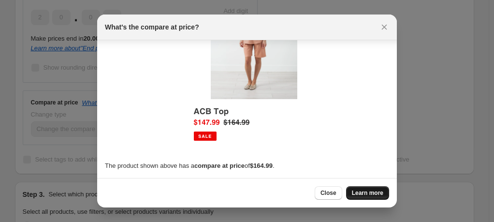
click at [357, 192] on span "Learn more" at bounding box center [367, 193] width 31 height 8
click at [326, 198] on button "Close" at bounding box center [329, 193] width 28 height 14
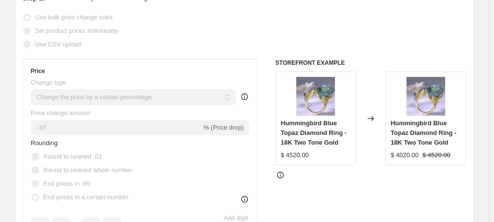
scroll to position [48, 0]
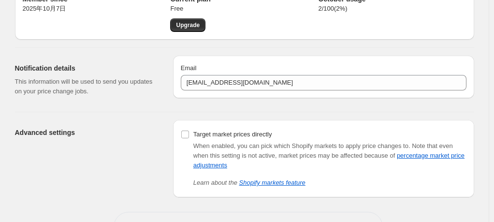
scroll to position [84, 0]
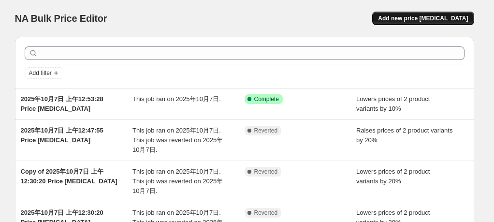
click at [445, 16] on span "Add new price [MEDICAL_DATA]" at bounding box center [423, 19] width 90 height 8
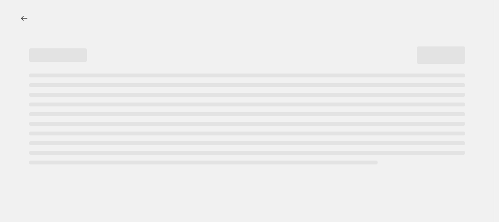
select select "percentage"
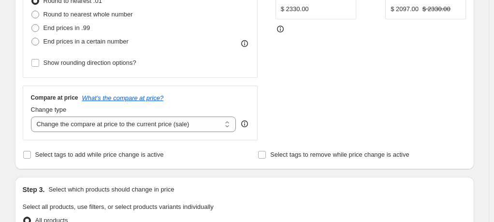
scroll to position [274, 0]
click at [172, 122] on select "Change the compare at price to the current price (sale) Change the compare at p…" at bounding box center [133, 124] width 205 height 15
click at [314, 117] on div "STOREFRONT EXAMPLE 3.11ct Fanta Garnet Diamond Ring - 18K White Gold (18k Yello…" at bounding box center [371, 22] width 191 height 237
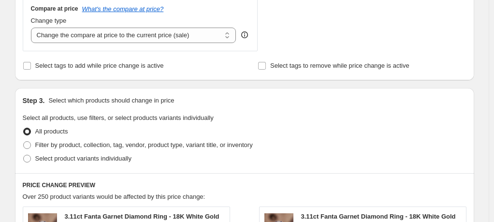
scroll to position [322, 0]
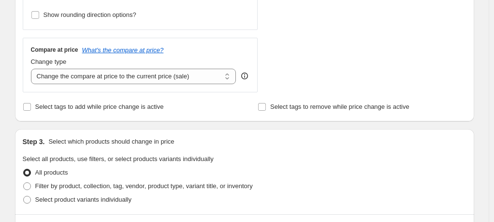
click at [249, 73] on icon at bounding box center [245, 76] width 10 height 10
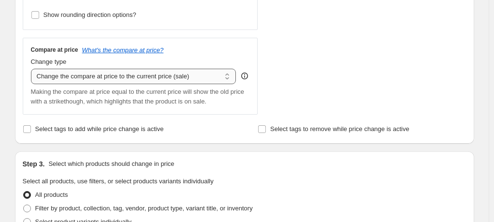
click at [218, 81] on select "Change the compare at price to the current price (sale) Change the compare at p…" at bounding box center [133, 76] width 205 height 15
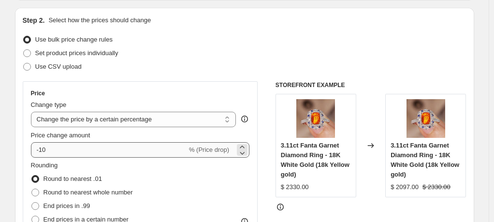
scroll to position [193, 0]
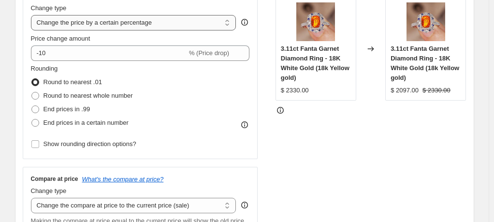
click at [108, 28] on select "Change the price to a certain amount Change the price by a certain amount Chang…" at bounding box center [133, 22] width 205 height 15
click at [406, 164] on div "STOREFRONT EXAMPLE 3.11ct Fanta Garnet Diamond Ring - 18K White Gold (18k Yello…" at bounding box center [371, 114] width 191 height 259
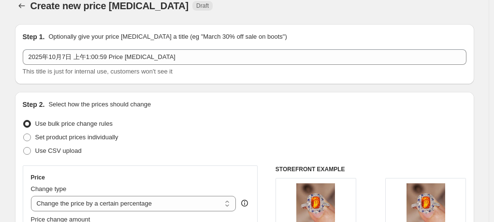
scroll to position [0, 0]
